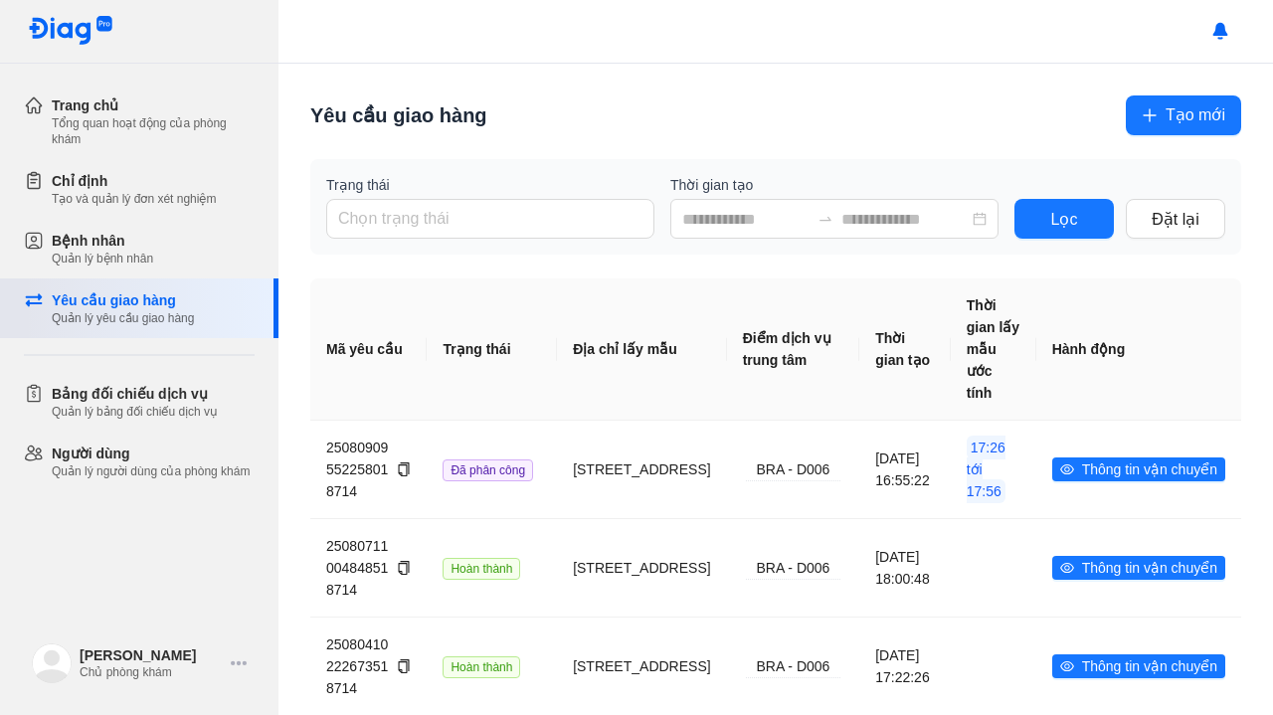
click at [137, 292] on div "Yêu cầu giao hàng" at bounding box center [123, 300] width 142 height 20
click at [1151, 123] on button "Tạo mới" at bounding box center [1183, 115] width 115 height 40
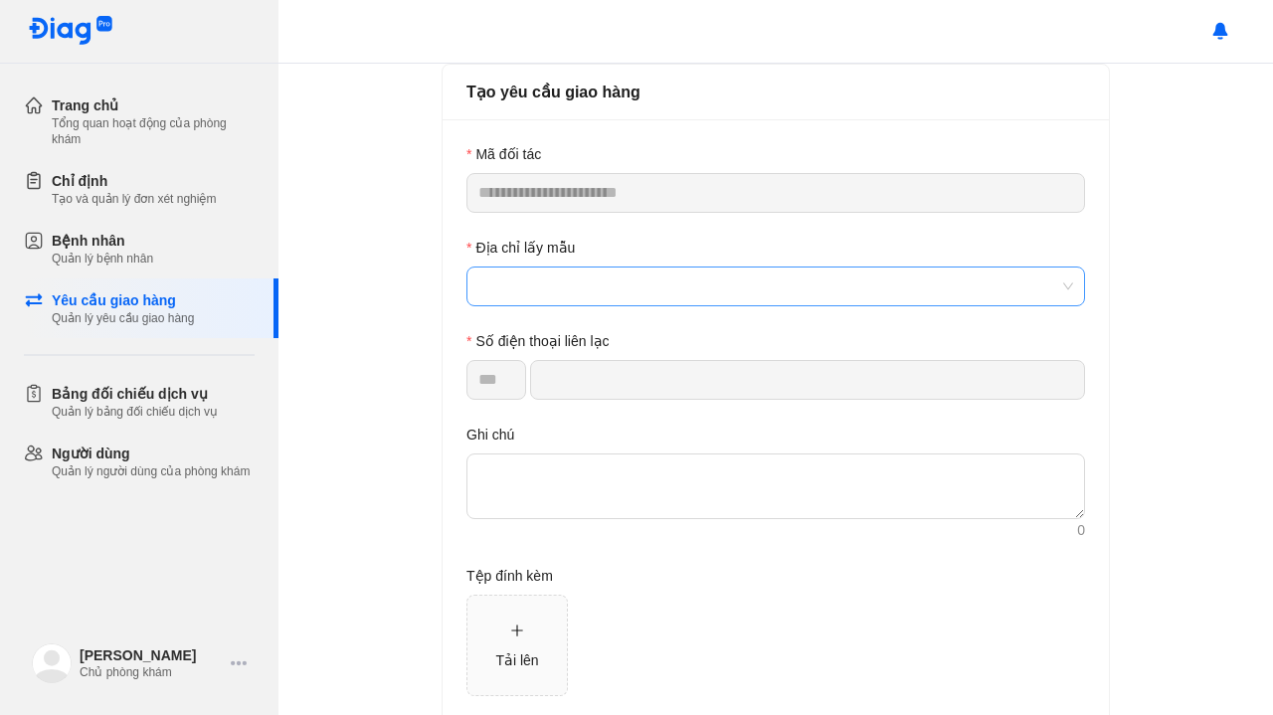
click at [694, 295] on span at bounding box center [775, 286] width 595 height 38
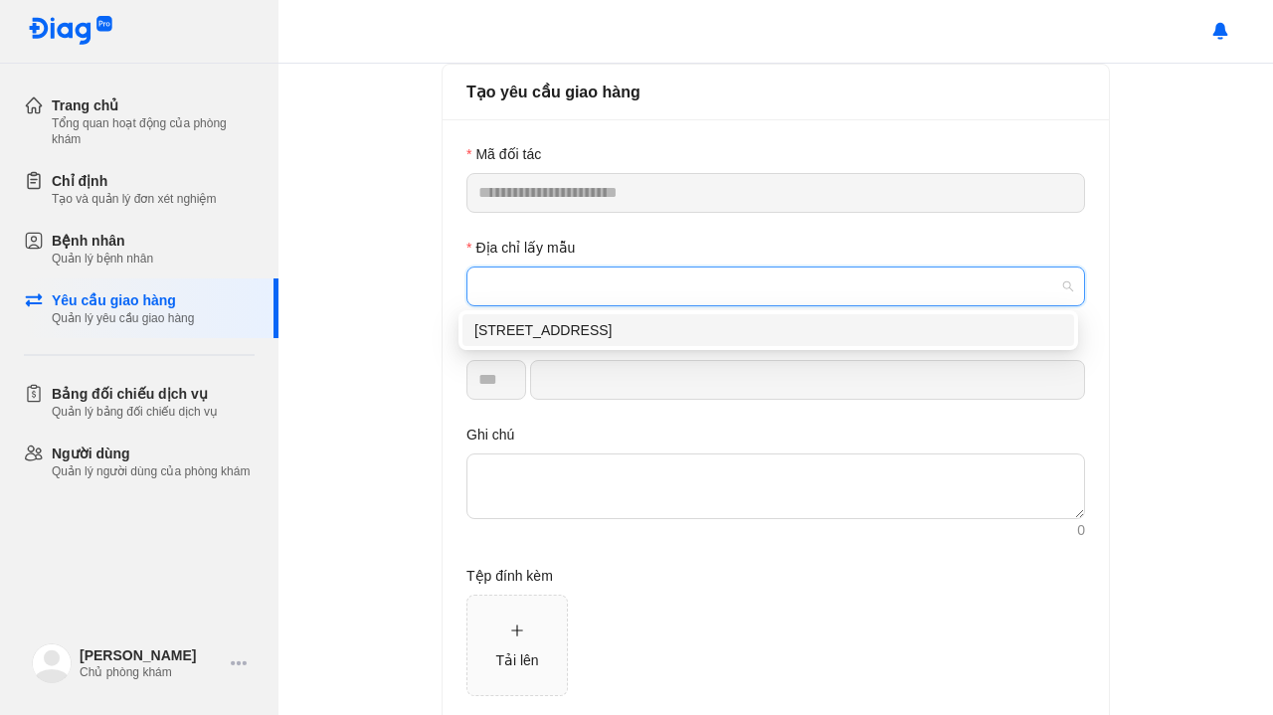
click at [609, 333] on div "[STREET_ADDRESS]" at bounding box center [768, 330] width 588 height 22
type input "*********"
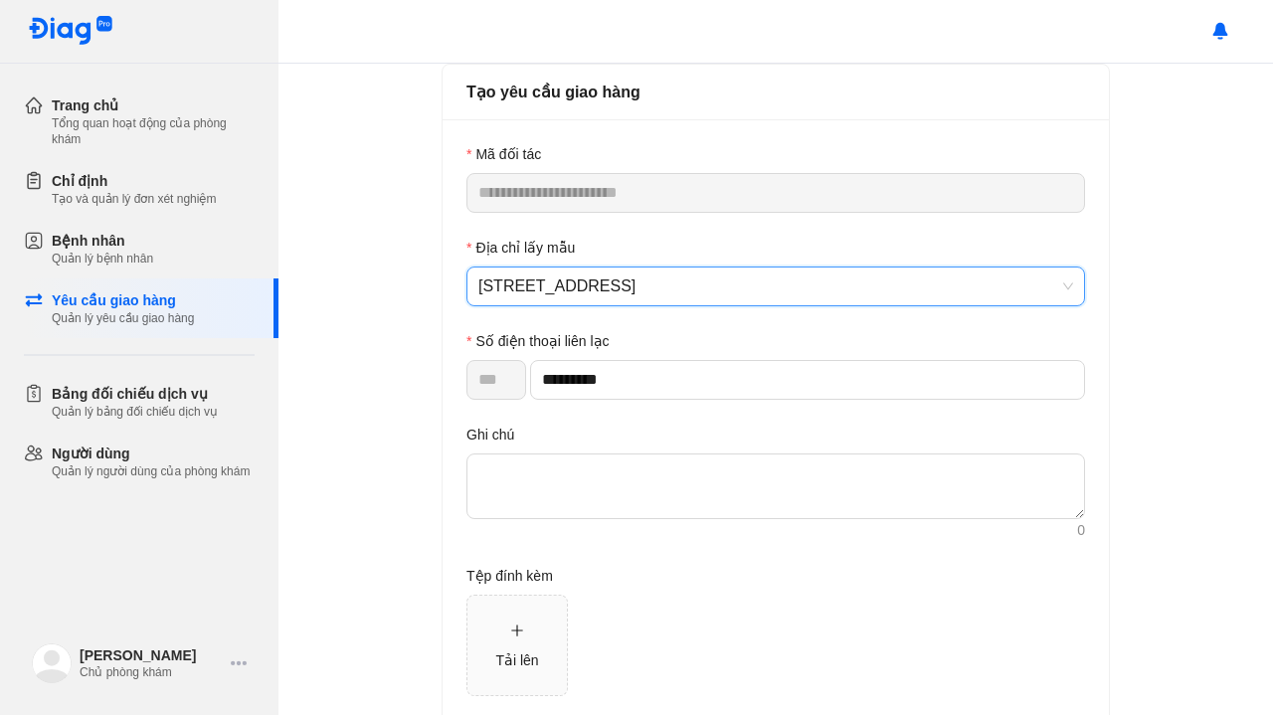
scroll to position [100, 0]
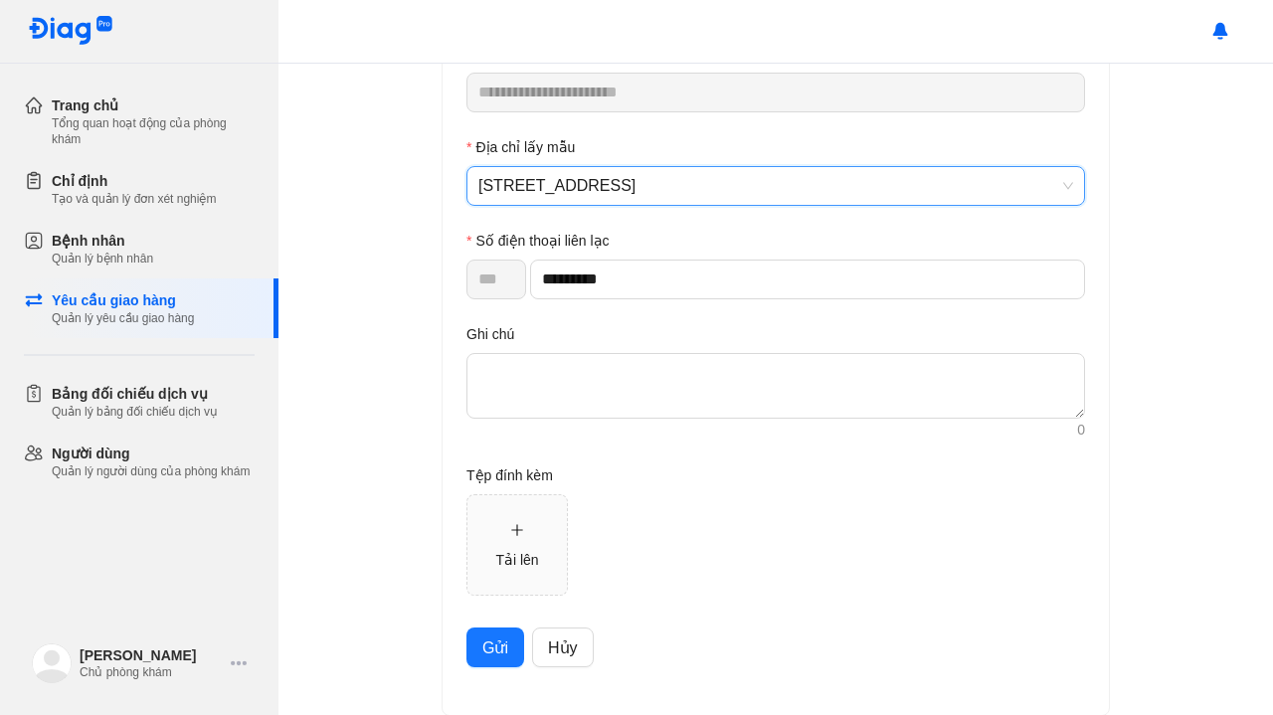
click at [485, 652] on span "Gửi" at bounding box center [495, 647] width 26 height 25
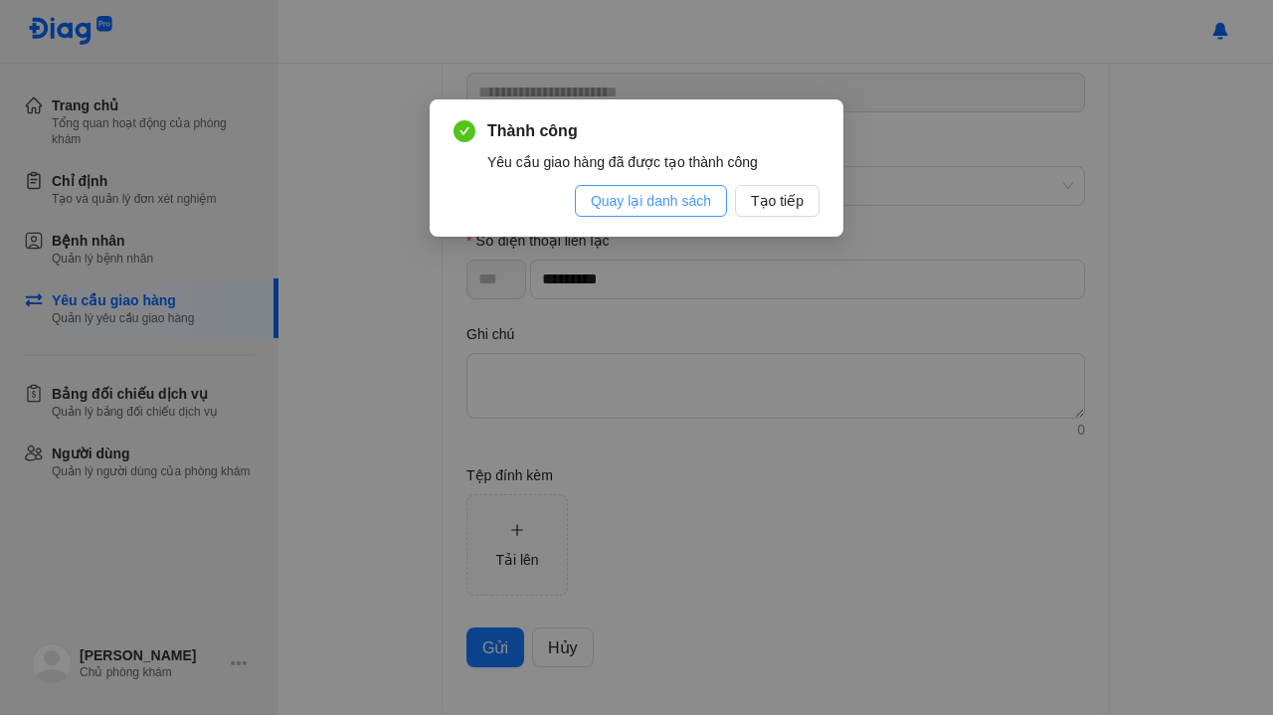
click at [673, 194] on span "Quay lại danh sách" at bounding box center [651, 201] width 120 height 22
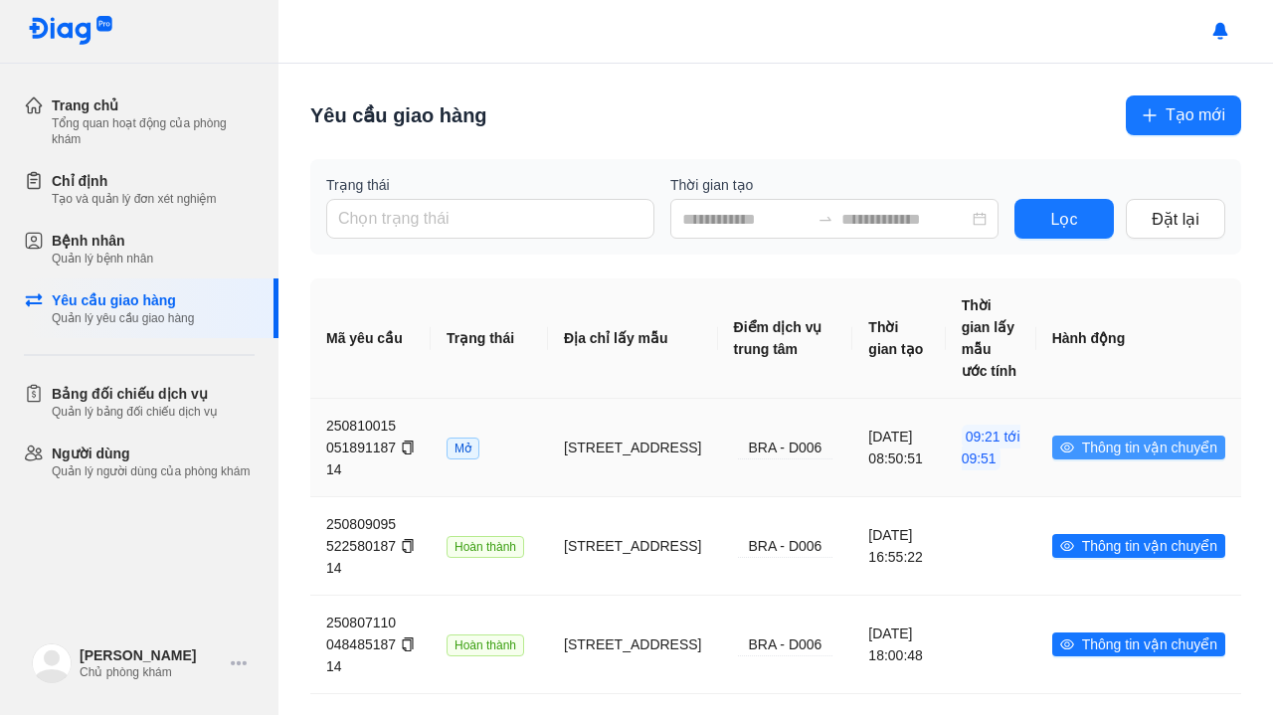
click at [1060, 448] on icon "eye" at bounding box center [1067, 447] width 14 height 10
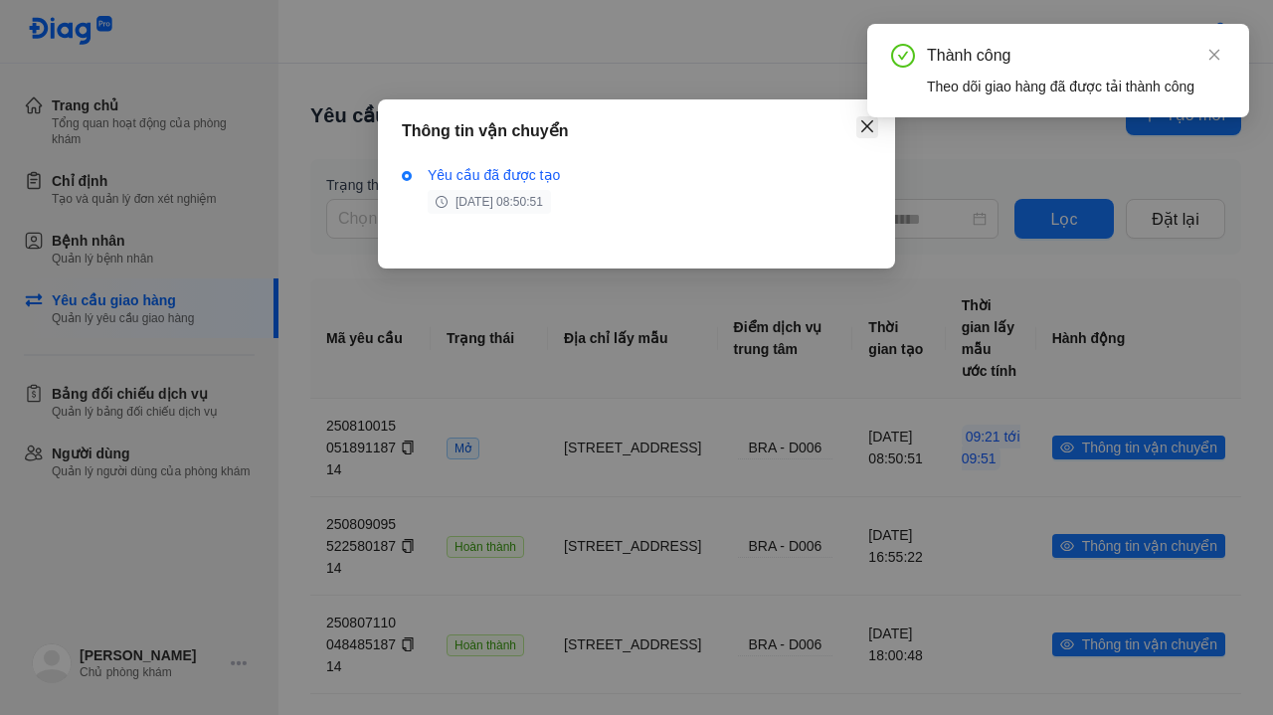
click at [864, 131] on icon "close" at bounding box center [867, 126] width 16 height 16
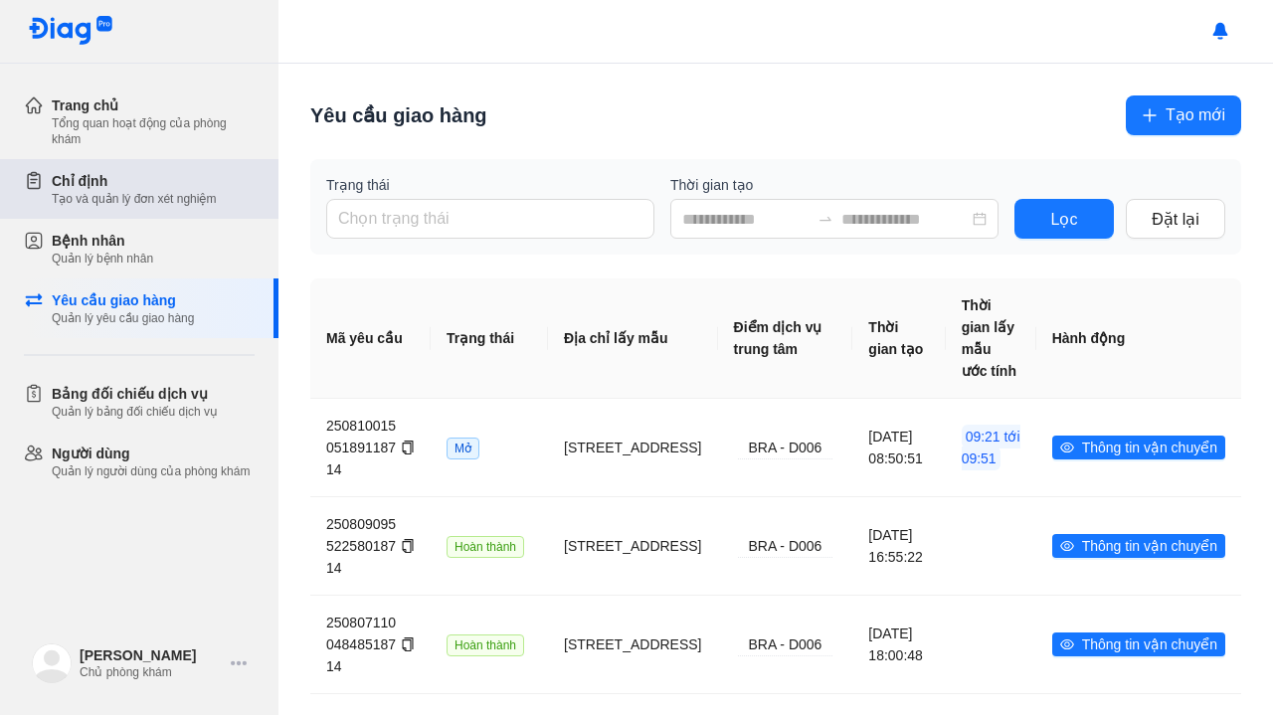
click at [115, 205] on div "Tạo và quản lý đơn xét nghiệm" at bounding box center [134, 199] width 164 height 16
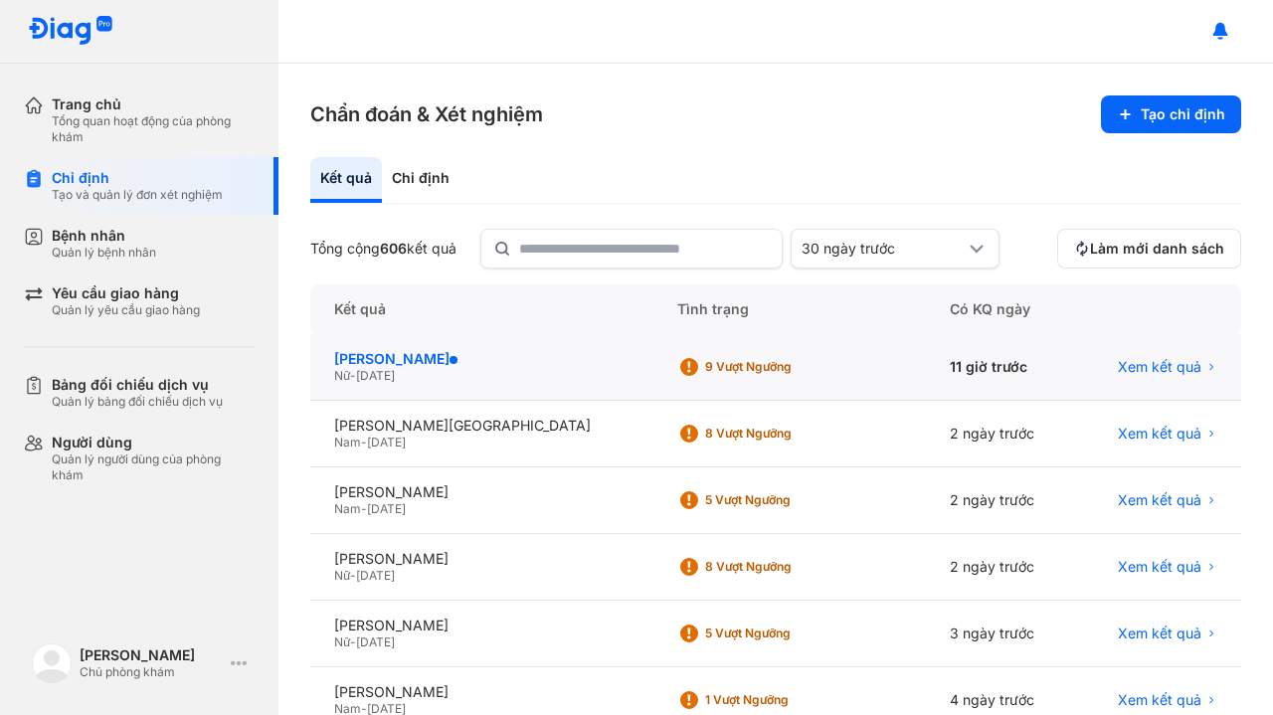
click at [431, 366] on div "[PERSON_NAME]" at bounding box center [481, 359] width 295 height 18
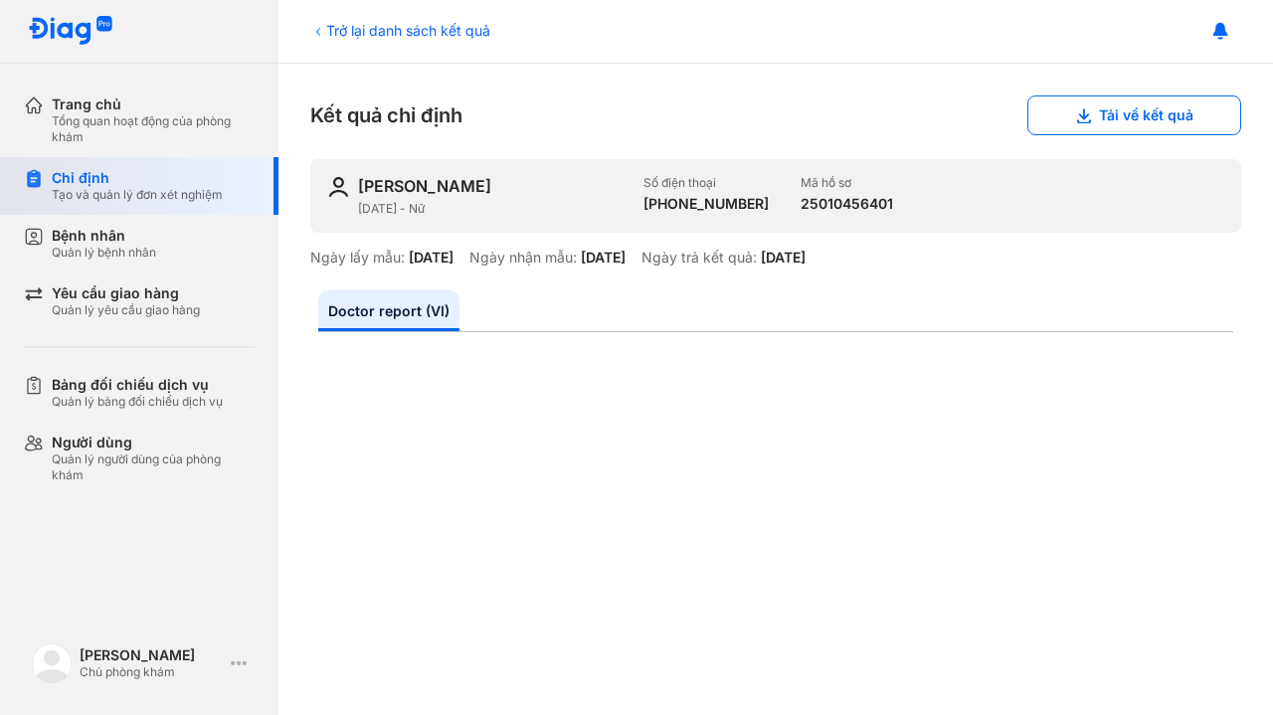
click at [98, 187] on div "Tạo và quản lý đơn xét nghiệm" at bounding box center [137, 195] width 171 height 16
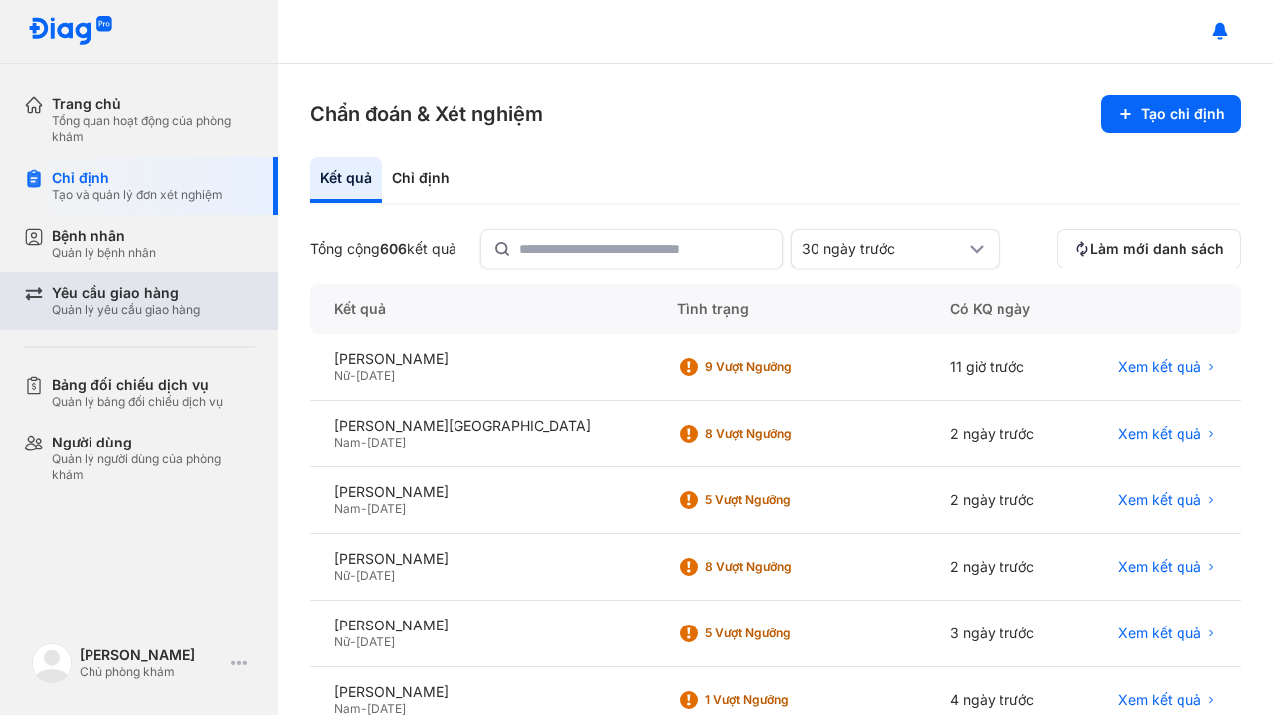
click at [107, 298] on div "Yêu cầu giao hàng" at bounding box center [126, 293] width 148 height 18
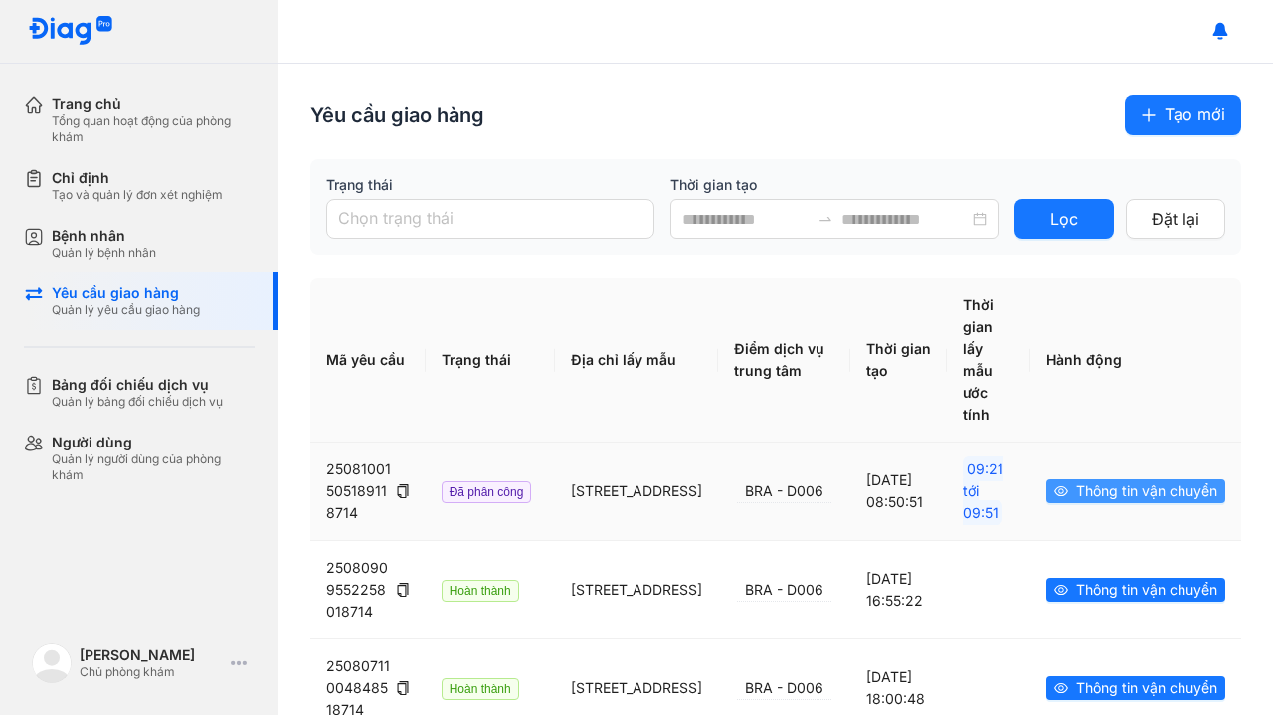
click at [1076, 498] on span "Thông tin vận chuyển" at bounding box center [1146, 491] width 141 height 22
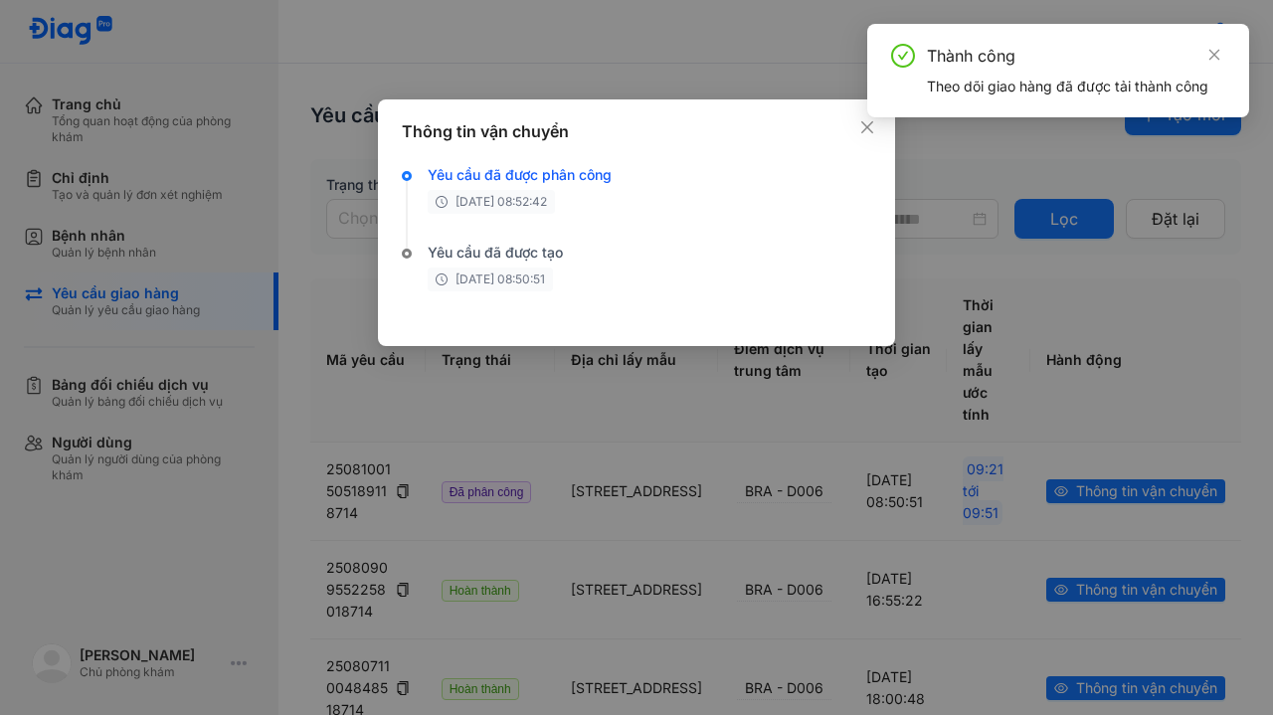
click at [870, 130] on div "Thành công Theo dõi giao hàng đã được tải thành công" at bounding box center [1058, 78] width 382 height 109
click at [1215, 59] on icon "close" at bounding box center [1214, 55] width 14 height 14
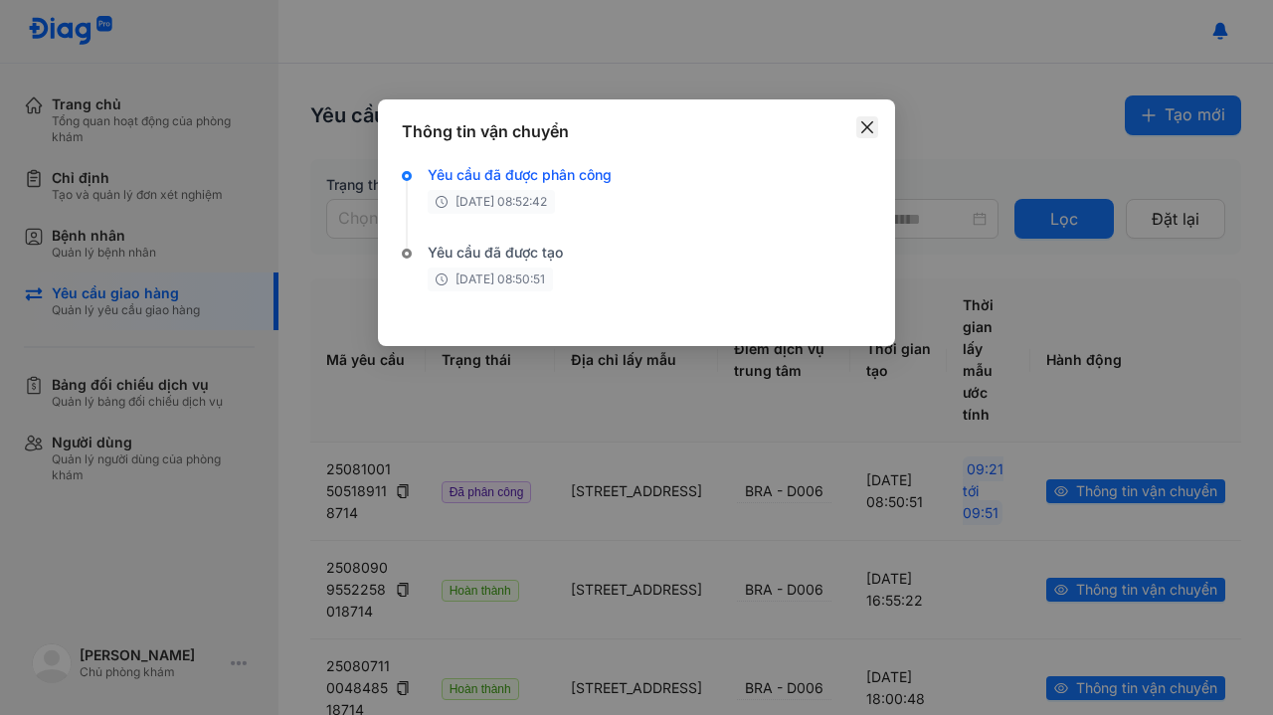
click at [874, 127] on icon "close" at bounding box center [867, 127] width 16 height 16
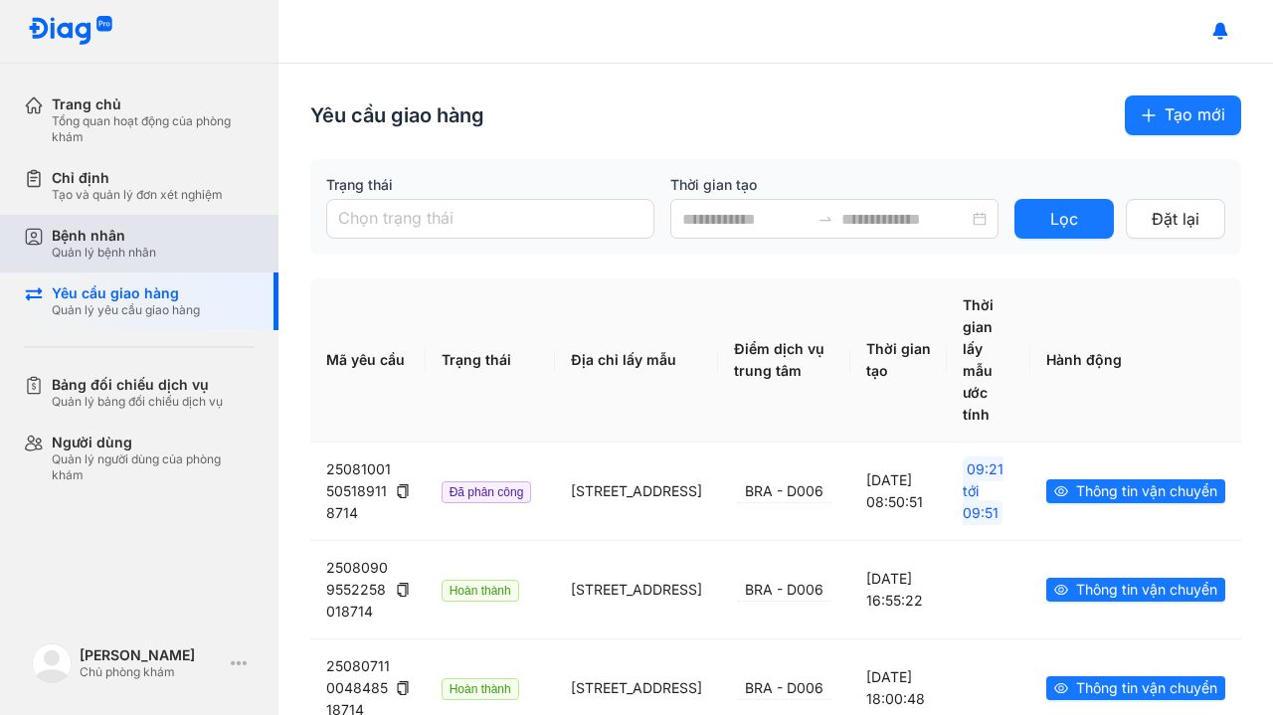
click at [157, 260] on div "Bệnh nhân Quản lý bệnh nhân" at bounding box center [153, 244] width 203 height 34
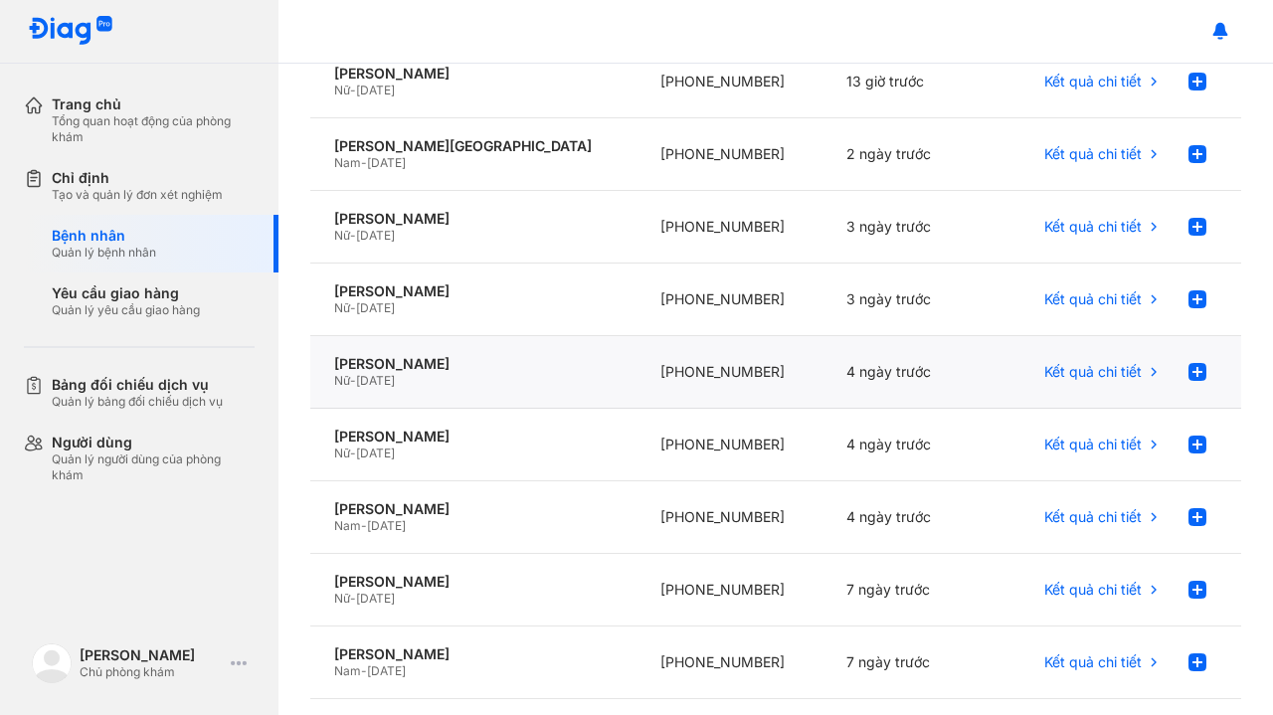
scroll to position [222, 0]
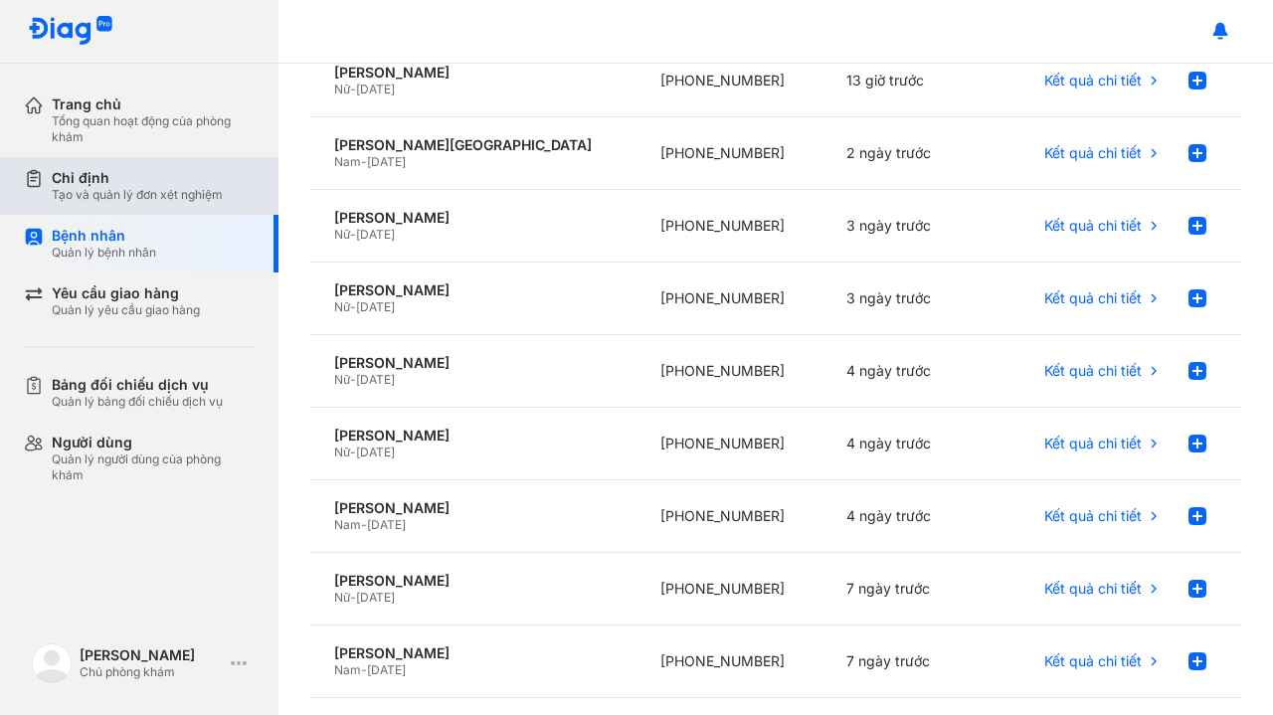
click at [181, 204] on div "Chỉ định Tạo và quản lý đơn xét nghiệm" at bounding box center [151, 186] width 255 height 58
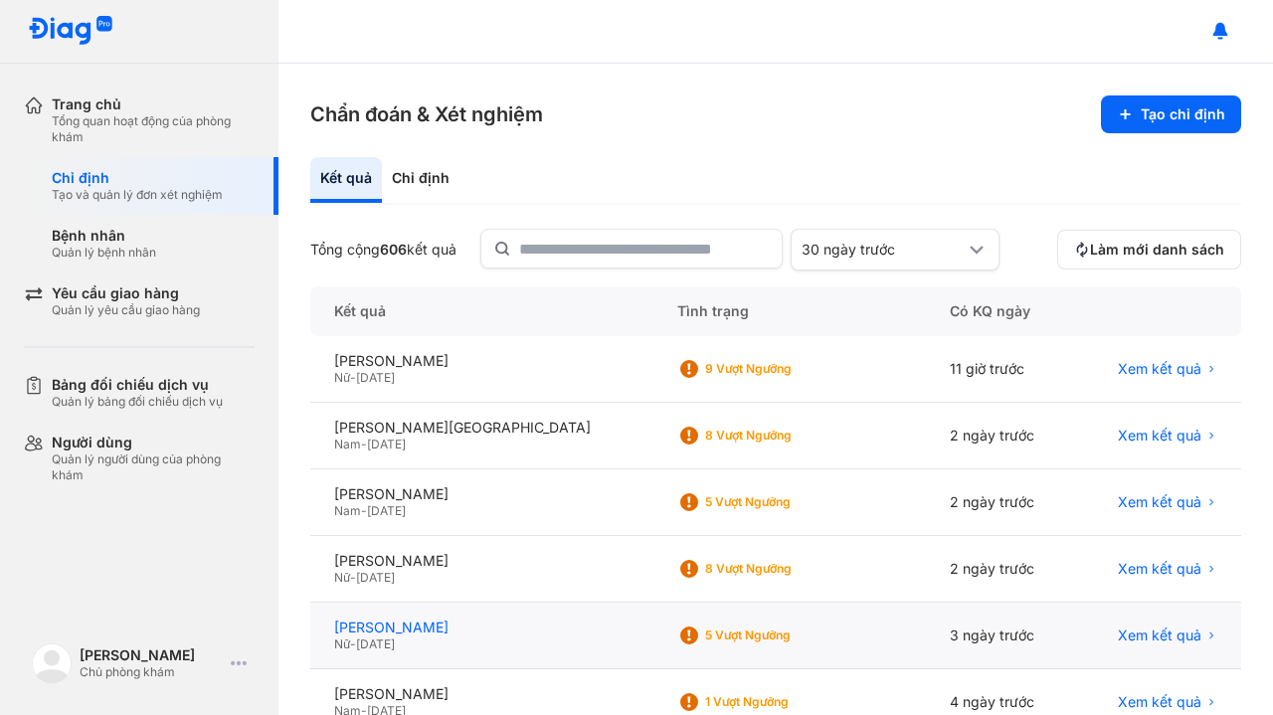
scroll to position [10, 0]
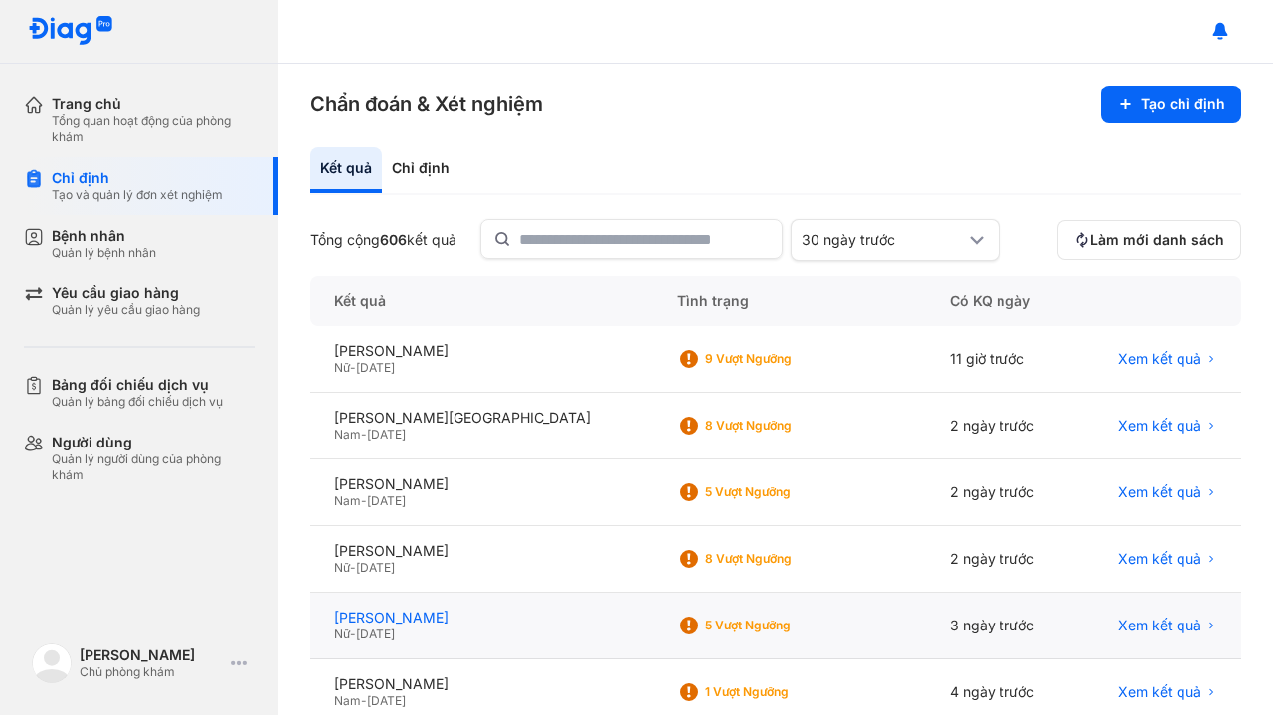
click at [451, 619] on div "[PERSON_NAME]" at bounding box center [481, 618] width 295 height 18
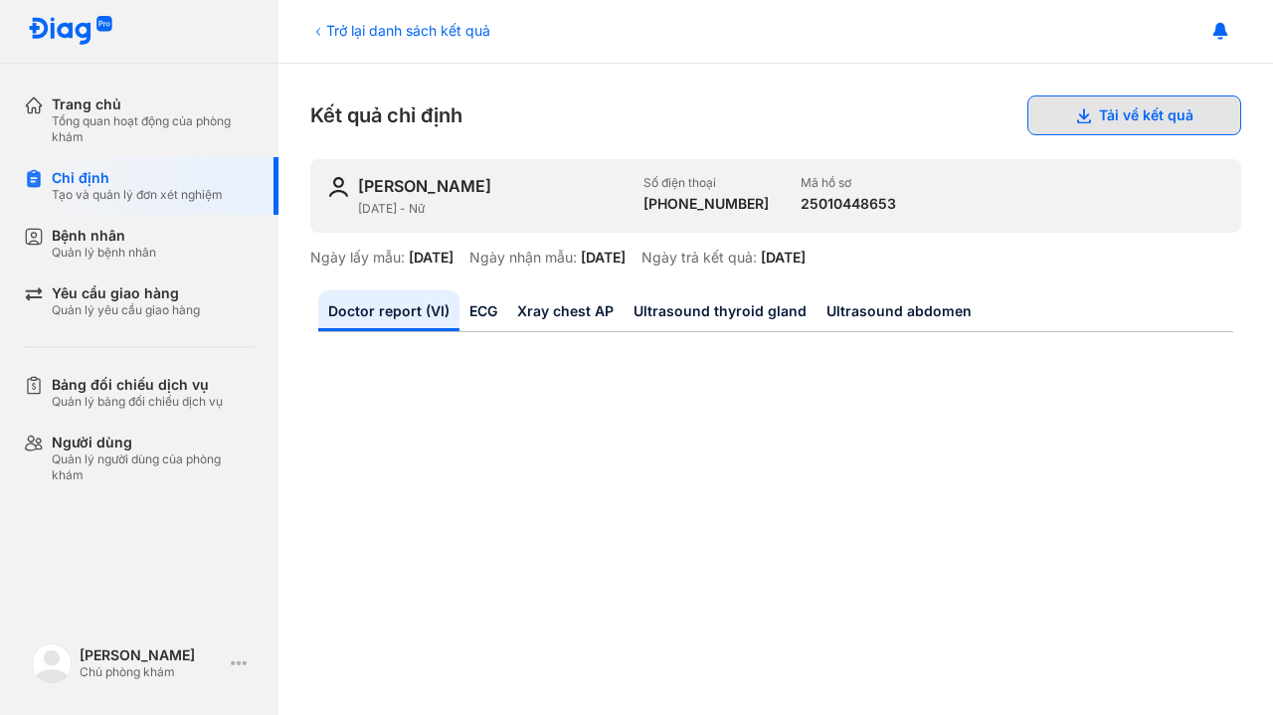
click at [1135, 124] on button "Tải về kết quả" at bounding box center [1134, 115] width 214 height 40
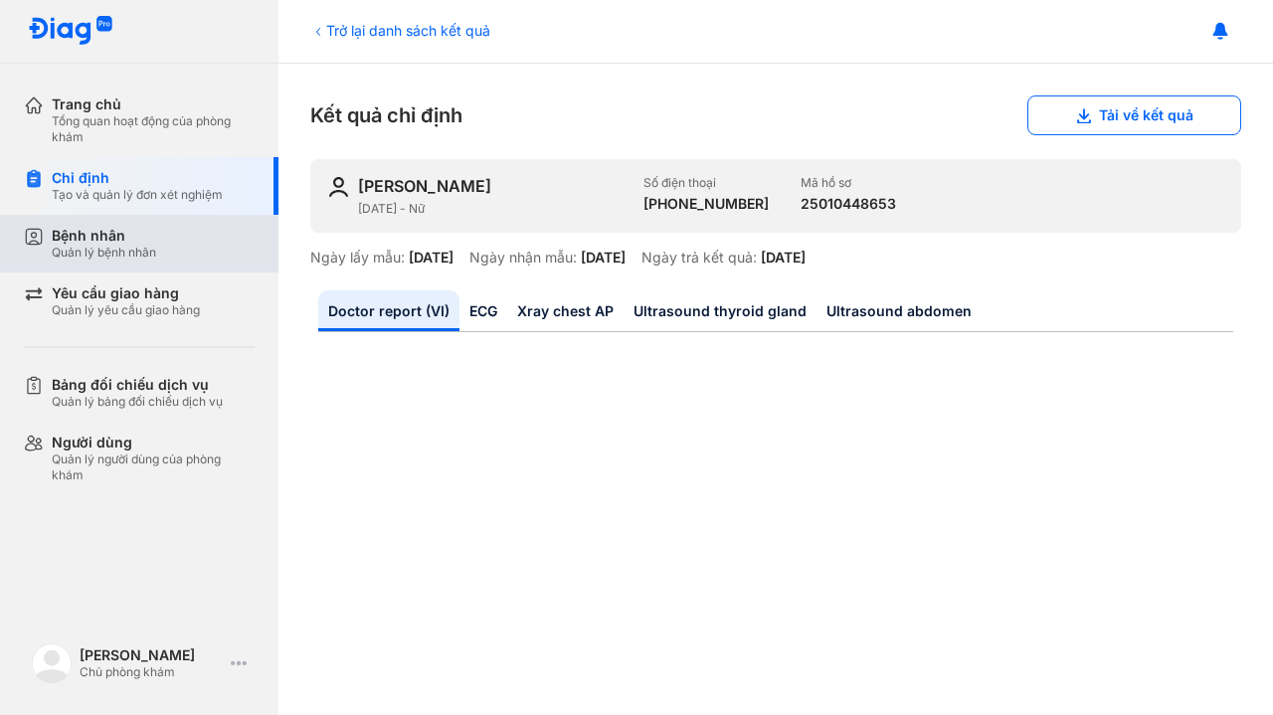
click at [118, 248] on div "Quản lý bệnh nhân" at bounding box center [104, 253] width 104 height 16
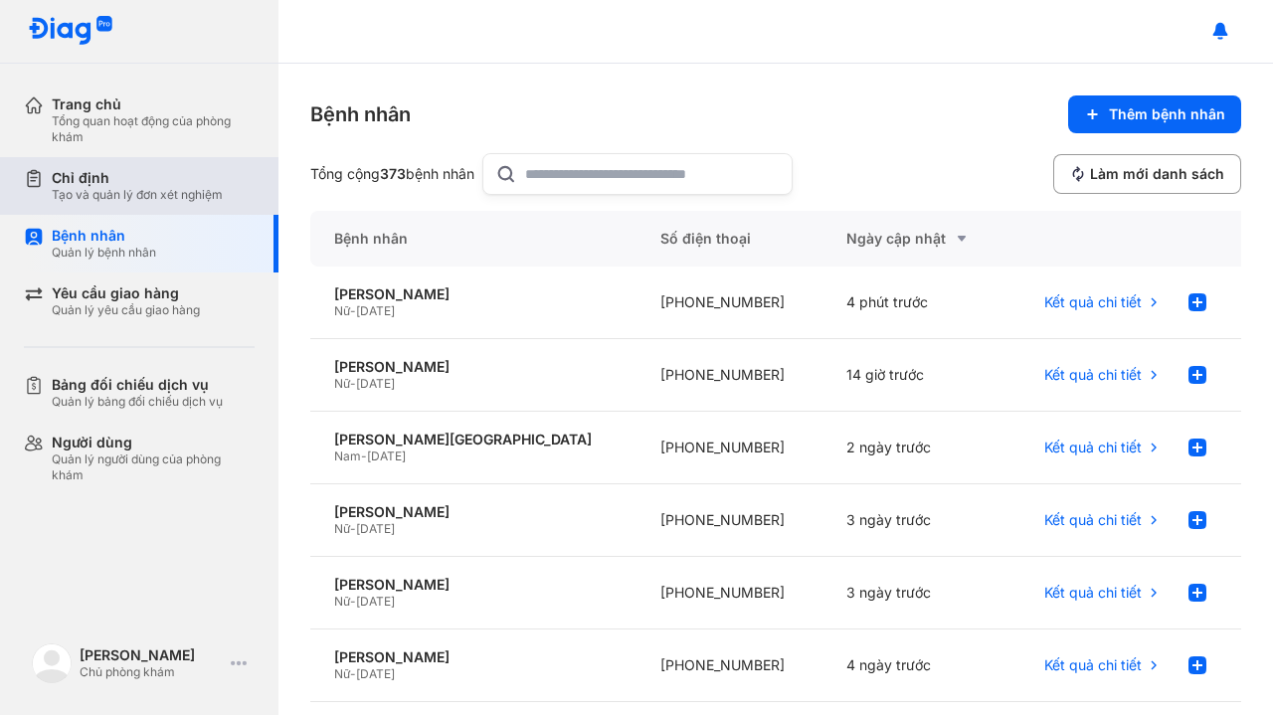
click at [126, 198] on div "Tạo và quản lý đơn xét nghiệm" at bounding box center [137, 195] width 171 height 16
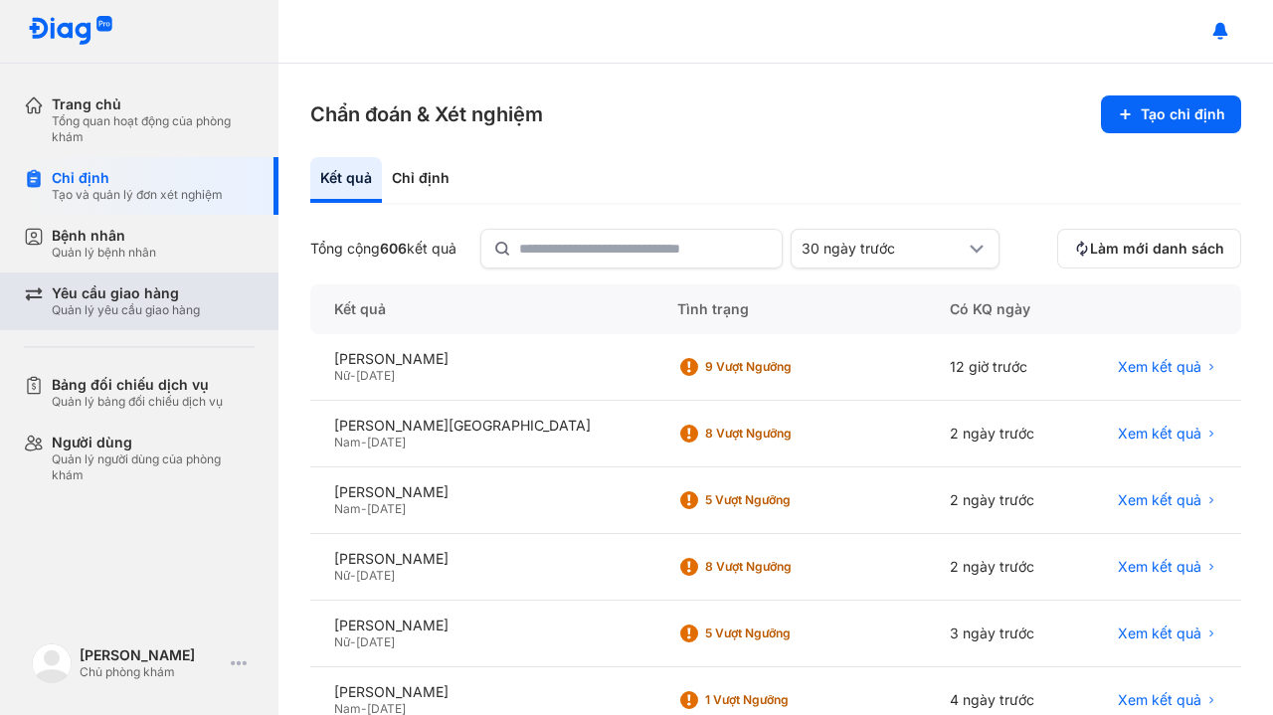
click at [129, 293] on div "Yêu cầu giao hàng" at bounding box center [126, 293] width 148 height 18
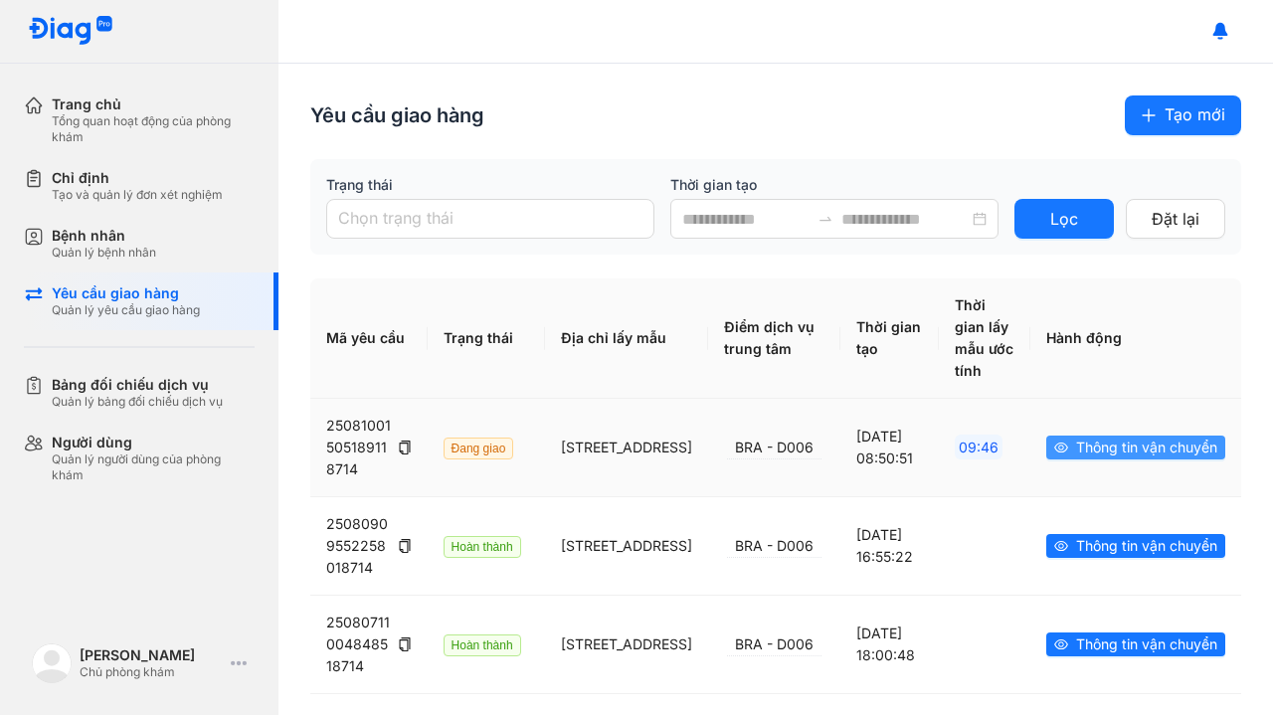
click at [1054, 452] on icon "eye" at bounding box center [1061, 448] width 14 height 14
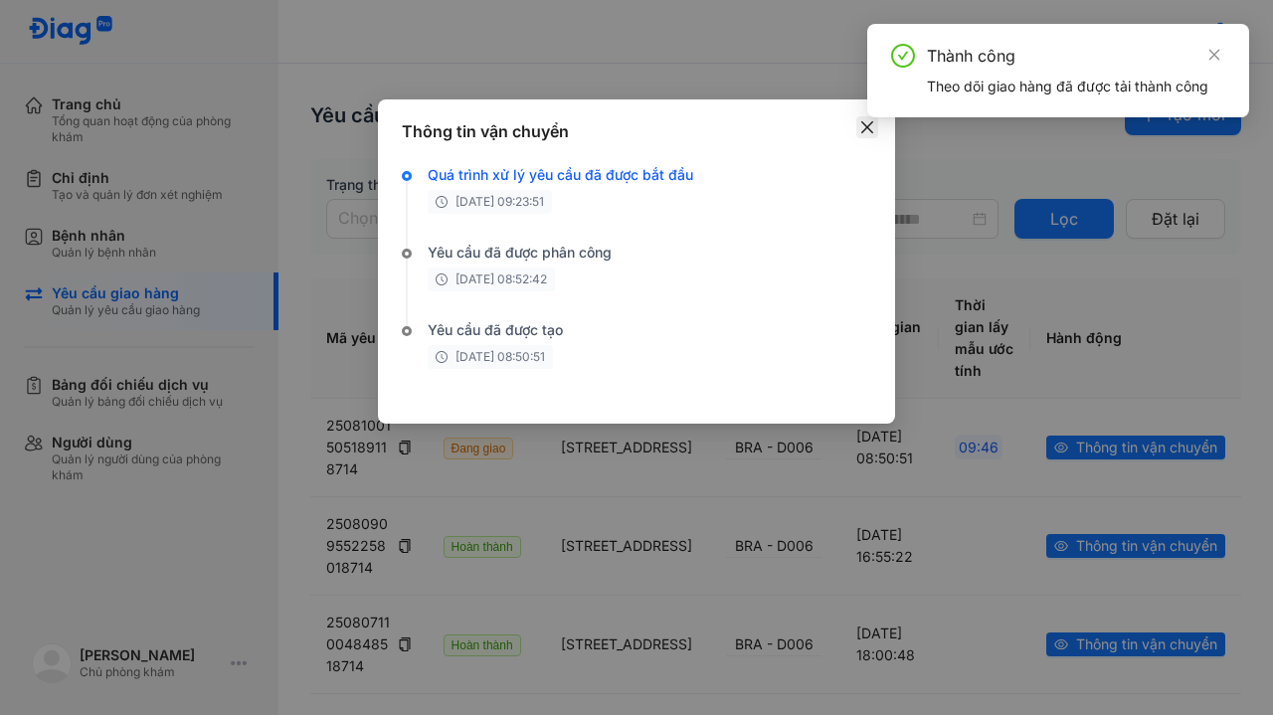
click at [865, 123] on icon "close" at bounding box center [867, 127] width 16 height 16
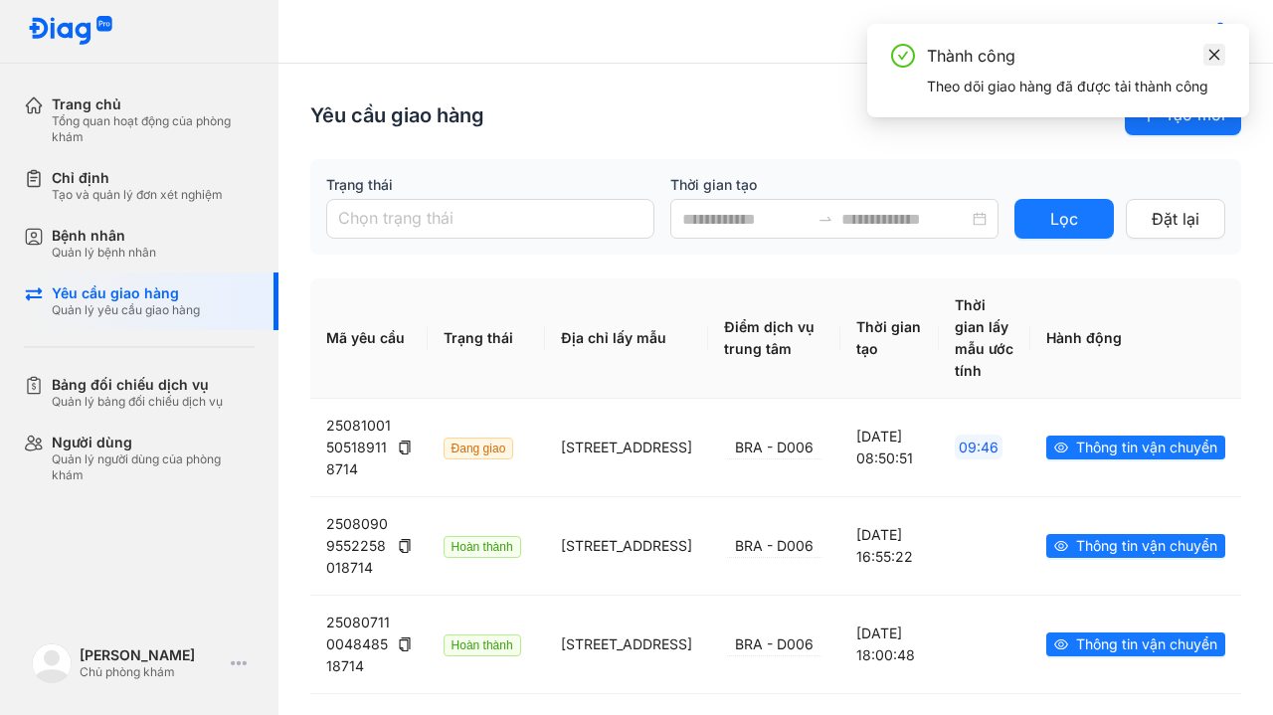
click at [1212, 51] on icon "close" at bounding box center [1214, 55] width 14 height 14
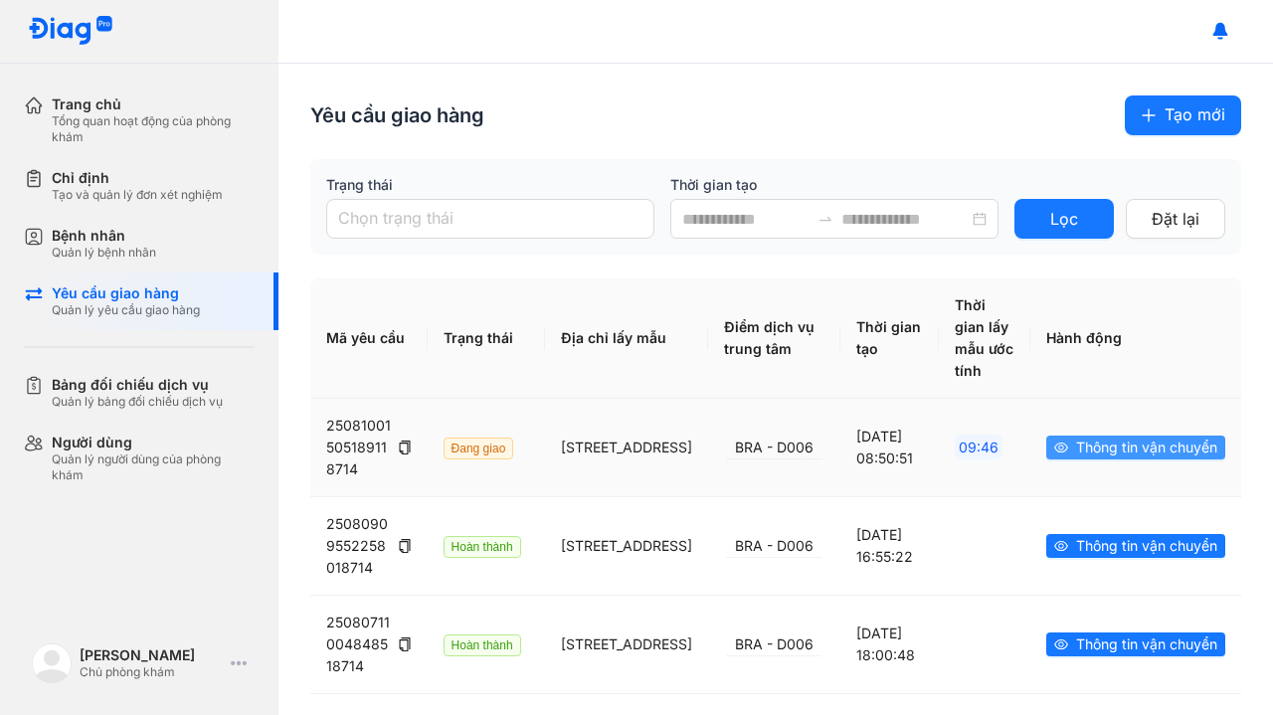
click at [1076, 448] on span "Thông tin vận chuyển" at bounding box center [1146, 448] width 141 height 22
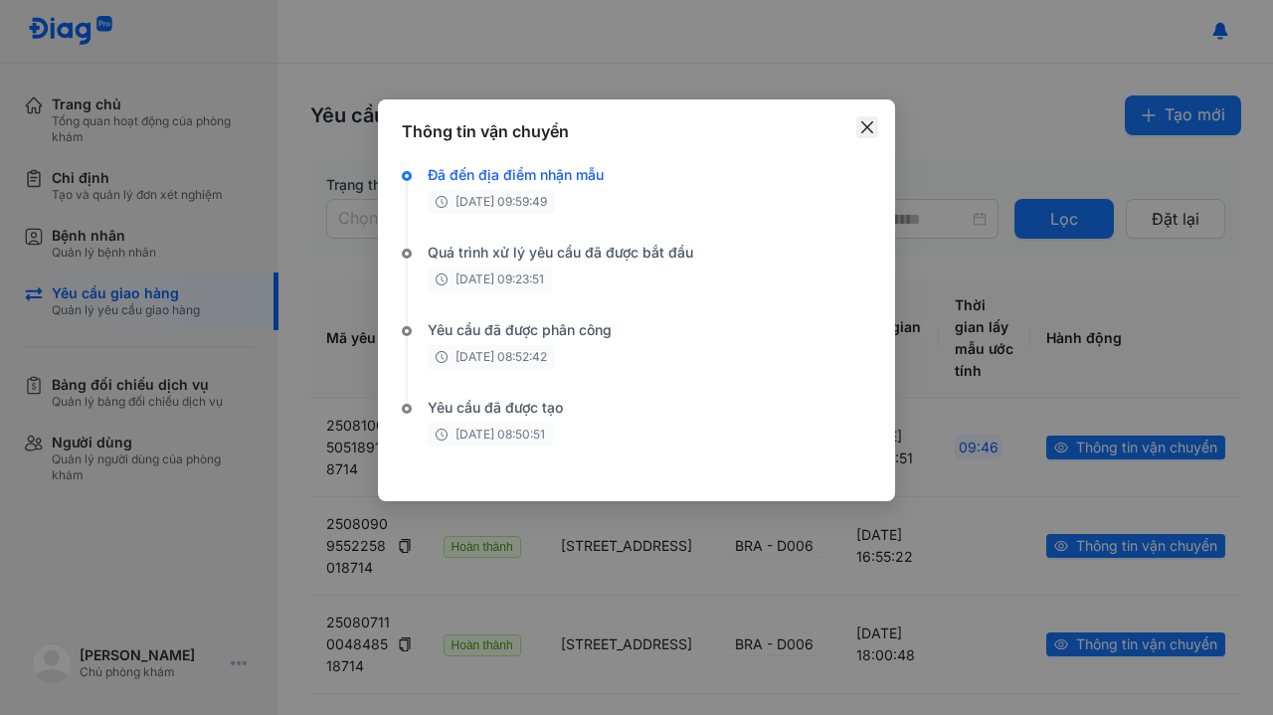
click at [863, 128] on icon "close" at bounding box center [867, 127] width 16 height 16
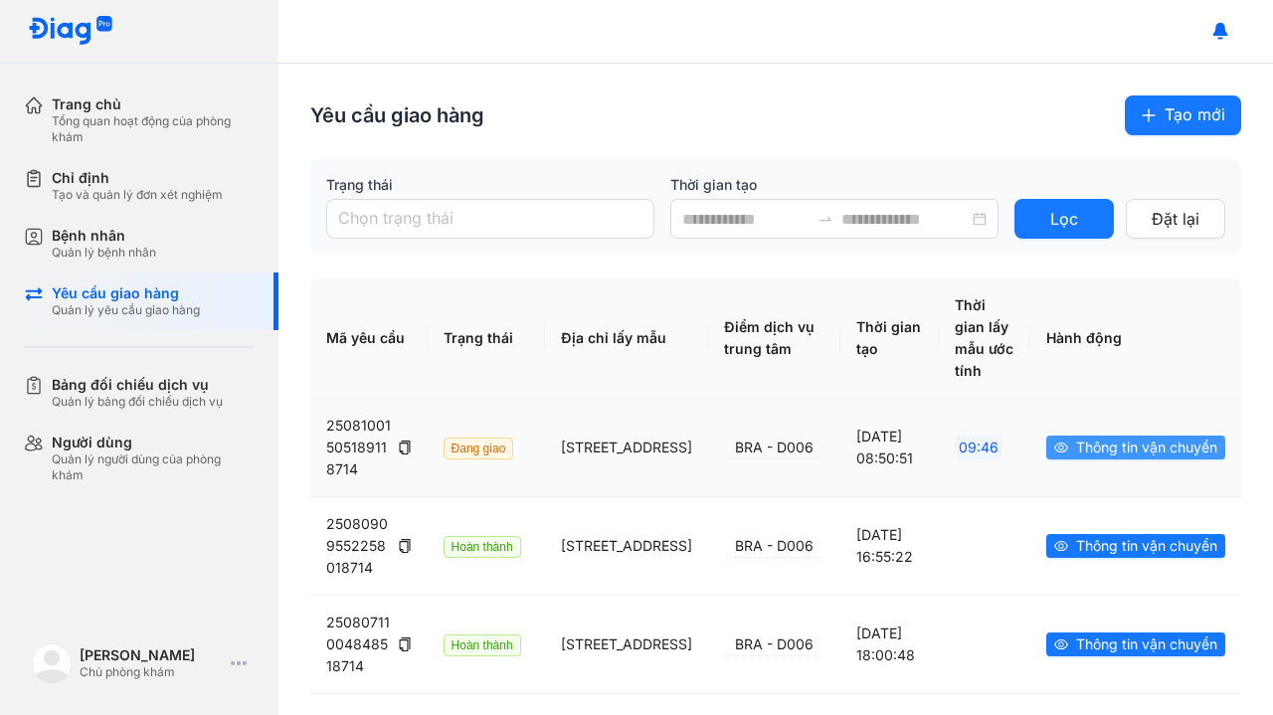
click at [1054, 454] on icon "eye" at bounding box center [1061, 448] width 14 height 14
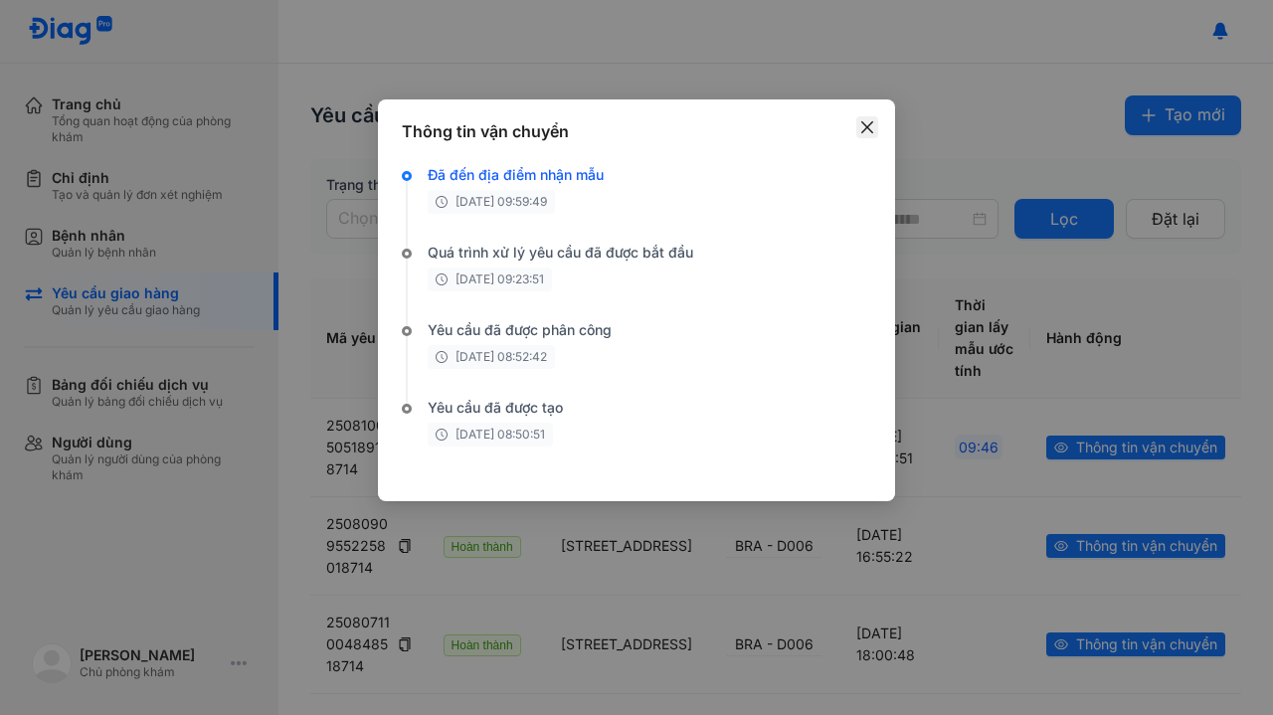
click at [862, 120] on icon "close" at bounding box center [867, 127] width 16 height 16
